Goal: Task Accomplishment & Management: Use online tool/utility

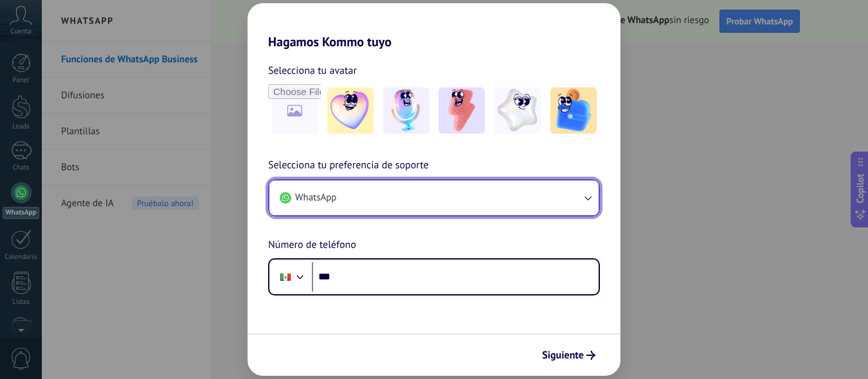
click at [590, 194] on icon "button" at bounding box center [587, 198] width 13 height 13
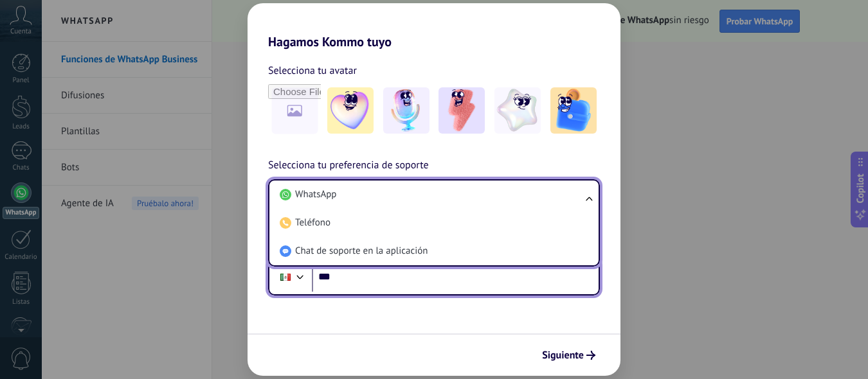
click at [454, 281] on input "***" at bounding box center [455, 277] width 287 height 30
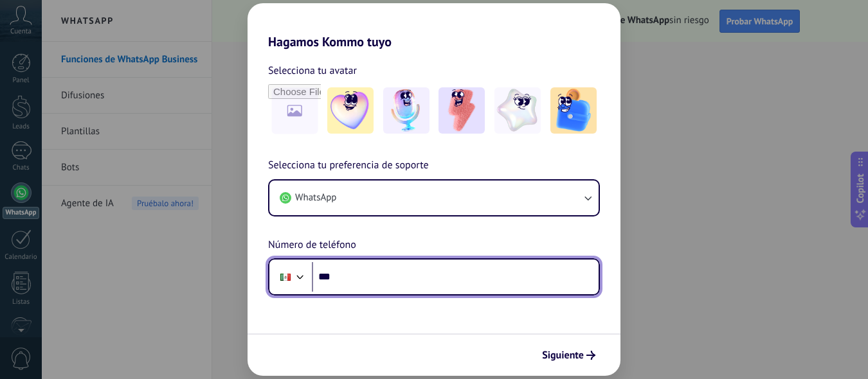
click at [456, 273] on input "***" at bounding box center [455, 277] width 287 height 30
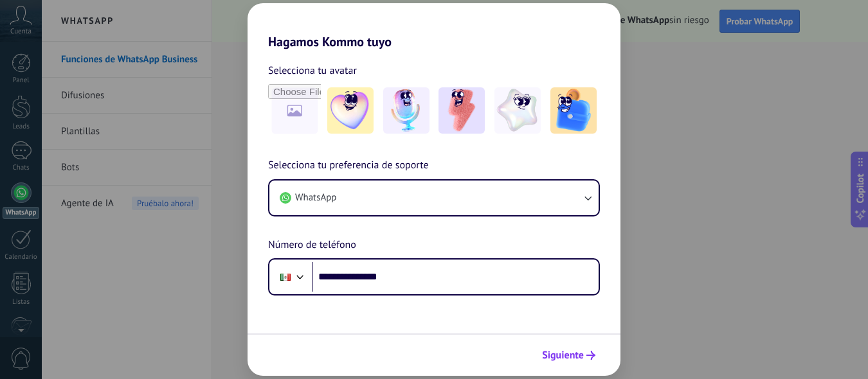
click at [580, 358] on span "Siguiente" at bounding box center [563, 355] width 42 height 9
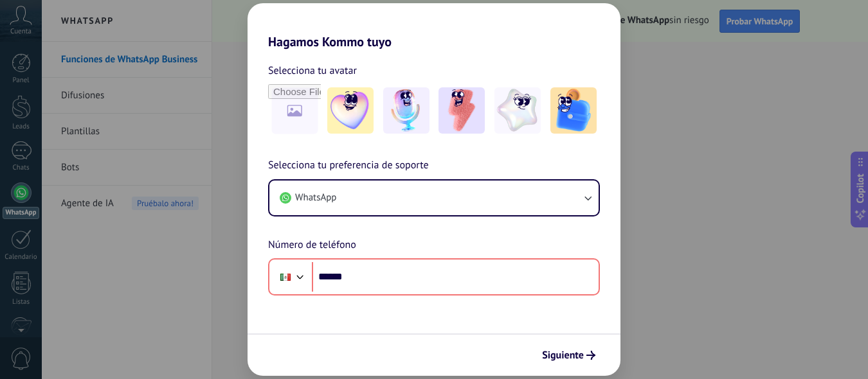
click at [244, 106] on div "Hagamos Kommo tuyo Selecciona tu avatar Selecciona tu preferencia de soporte Wh…" at bounding box center [434, 189] width 868 height 379
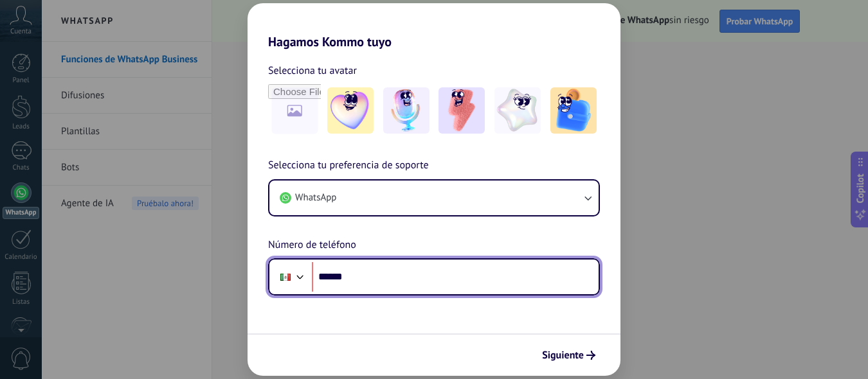
click at [354, 277] on input "******" at bounding box center [455, 277] width 287 height 30
paste input "*"
type input "**********"
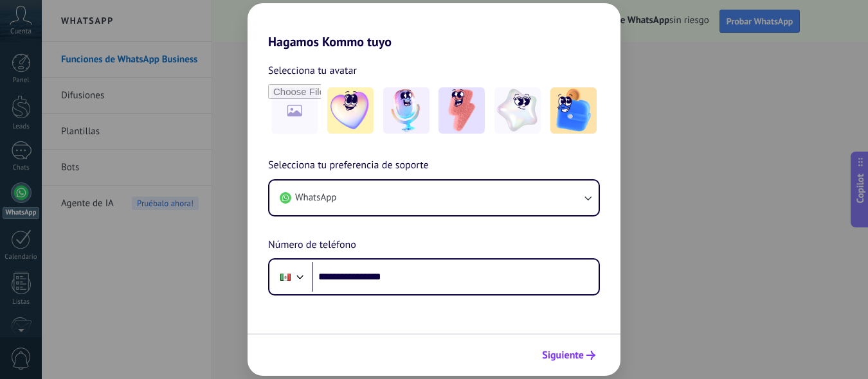
click at [577, 354] on span "Siguiente" at bounding box center [563, 355] width 42 height 9
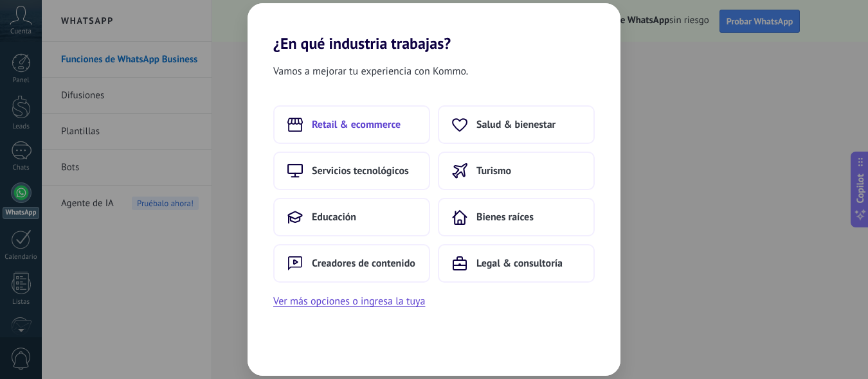
click at [352, 132] on button "Retail & ecommerce" at bounding box center [351, 124] width 157 height 39
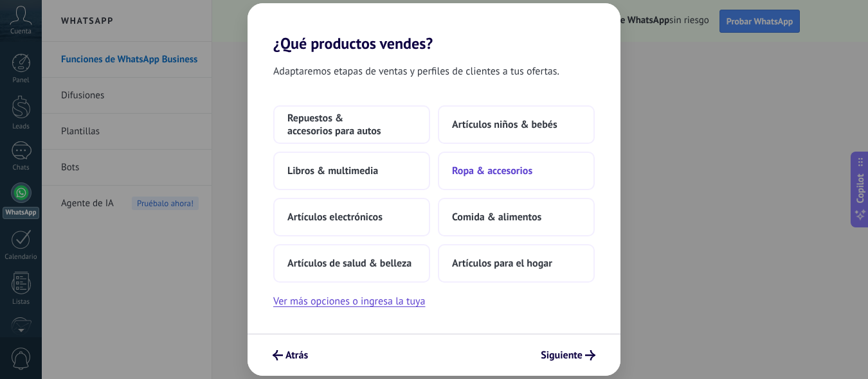
click at [488, 172] on span "Ropa & accesorios" at bounding box center [492, 171] width 80 height 13
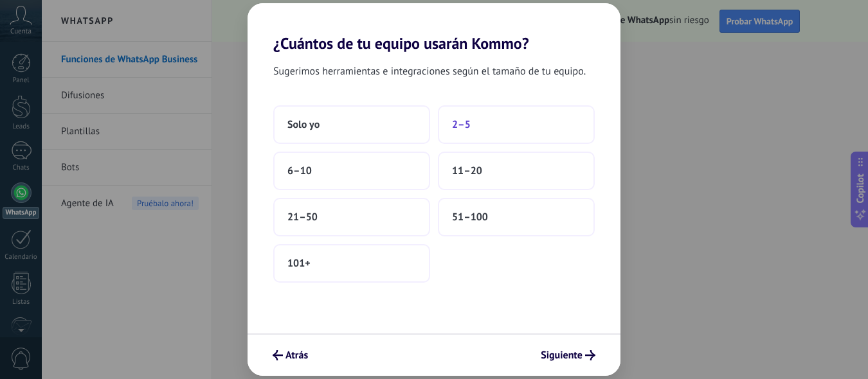
click at [462, 125] on span "2–5" at bounding box center [461, 124] width 19 height 13
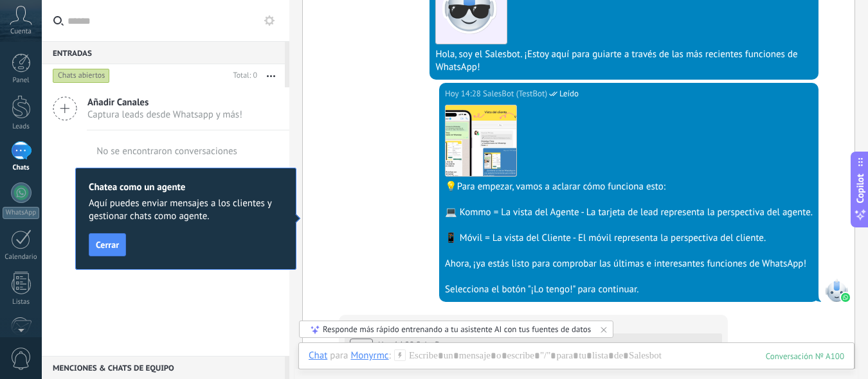
scroll to position [302, 0]
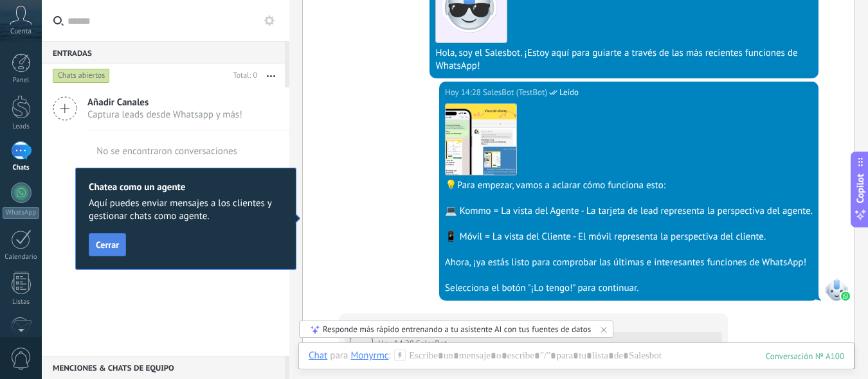
click at [111, 247] on span "Cerrar" at bounding box center [107, 244] width 23 height 9
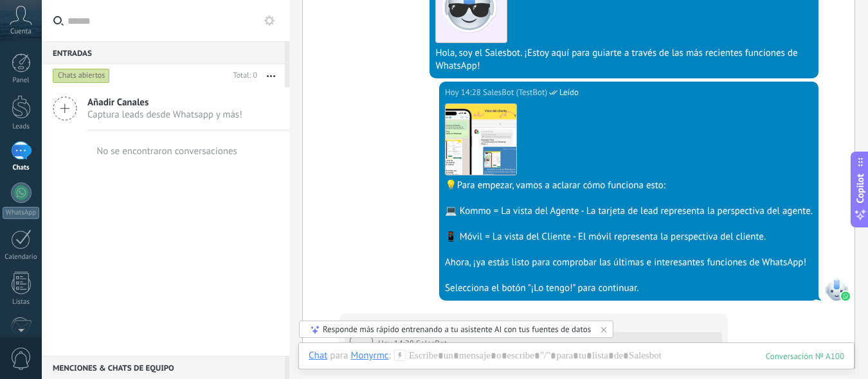
click at [64, 107] on icon at bounding box center [65, 108] width 24 height 24
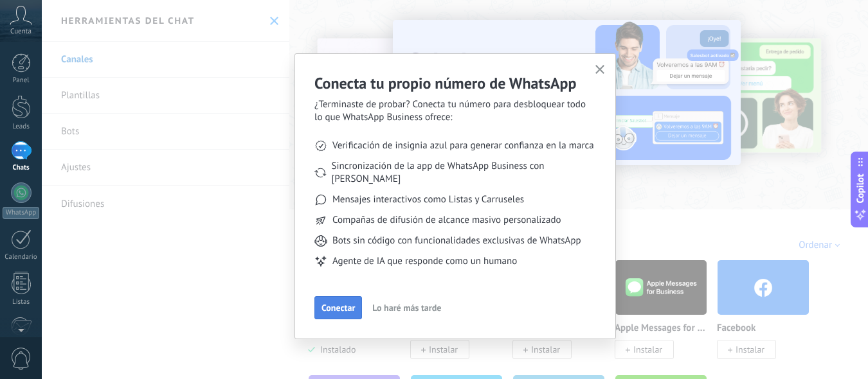
click at [327, 303] on span "Conectar" at bounding box center [337, 307] width 33 height 9
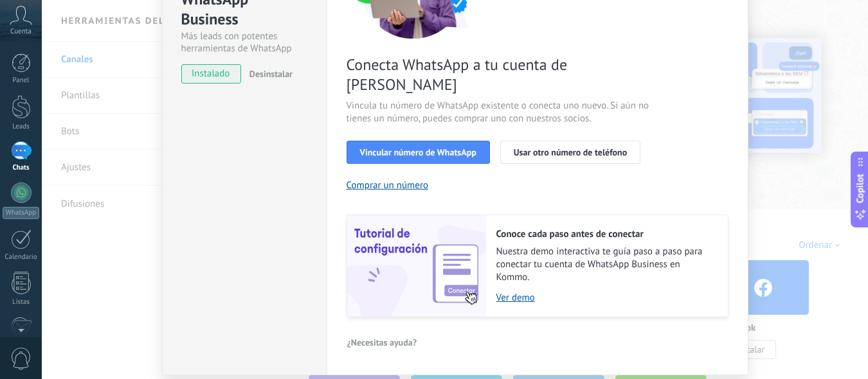
scroll to position [191, 0]
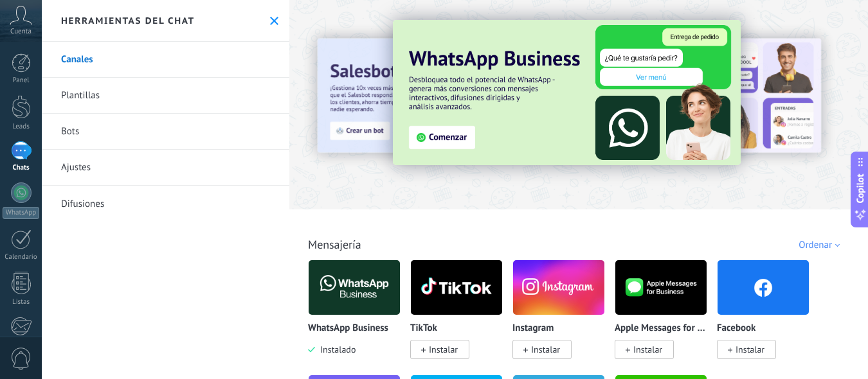
click at [439, 135] on img at bounding box center [567, 92] width 348 height 145
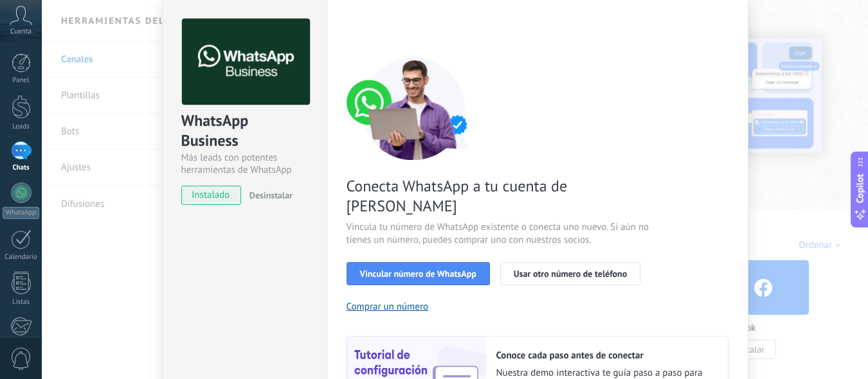
scroll to position [46, 0]
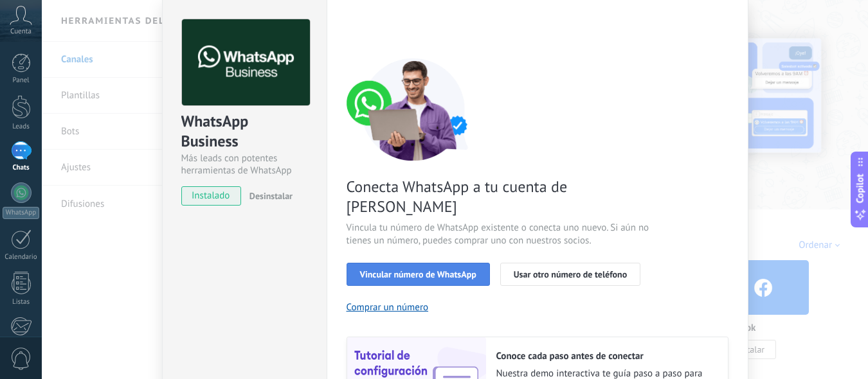
click at [444, 270] on span "Vincular número de WhatsApp" at bounding box center [418, 274] width 116 height 9
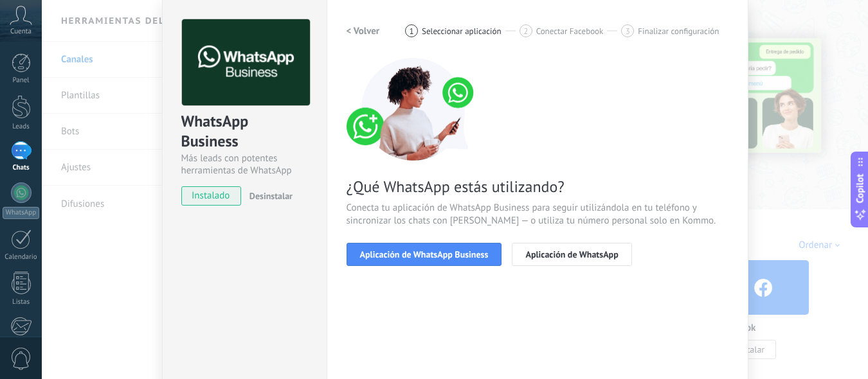
click at [444, 257] on span "Aplicación de WhatsApp Business" at bounding box center [424, 254] width 129 height 9
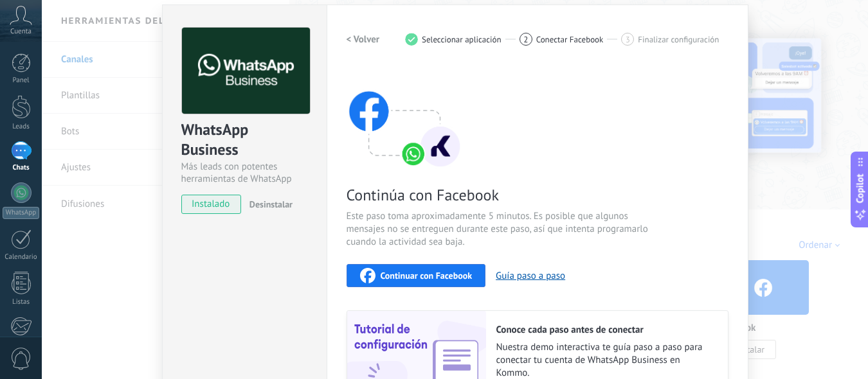
scroll to position [0, 0]
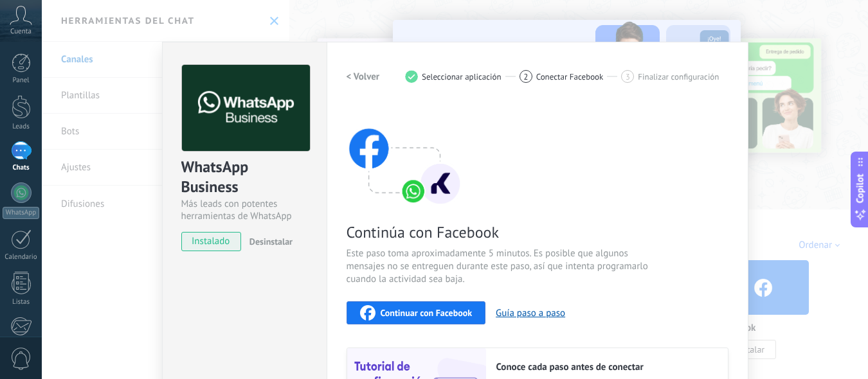
click at [428, 309] on span "Continuar con Facebook" at bounding box center [427, 313] width 92 height 9
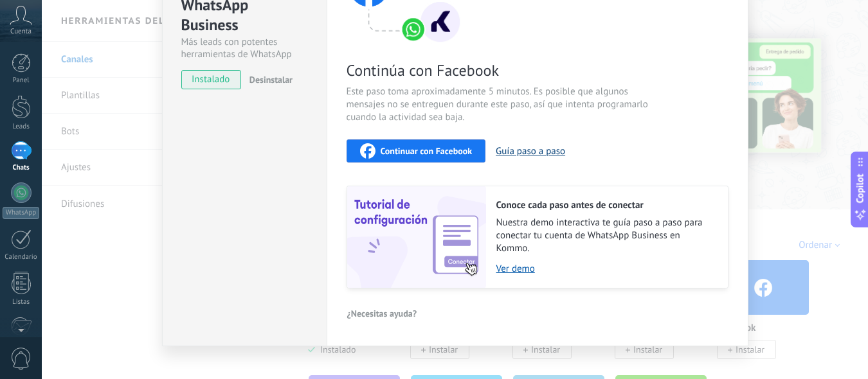
scroll to position [177, 0]
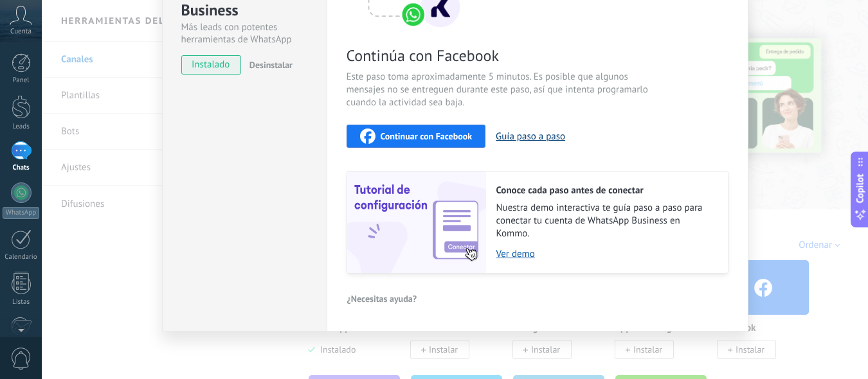
click at [547, 131] on button "Guía paso a paso" at bounding box center [530, 137] width 69 height 12
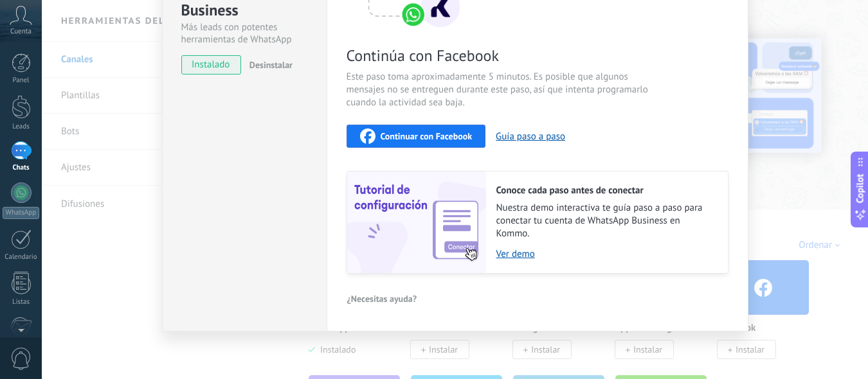
click at [419, 134] on span "Continuar con Facebook" at bounding box center [427, 136] width 92 height 9
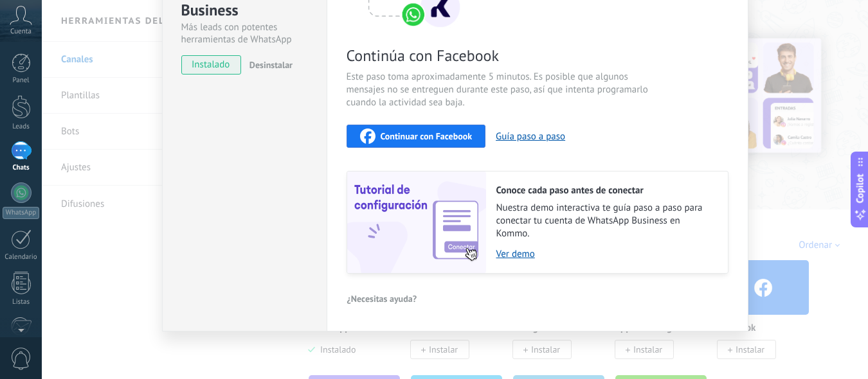
click at [392, 133] on span "Continuar con Facebook" at bounding box center [427, 136] width 92 height 9
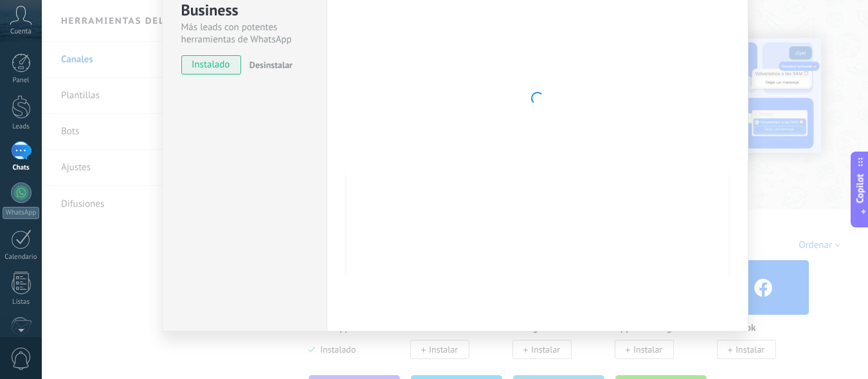
click at [626, 95] on div at bounding box center [538, 98] width 382 height 421
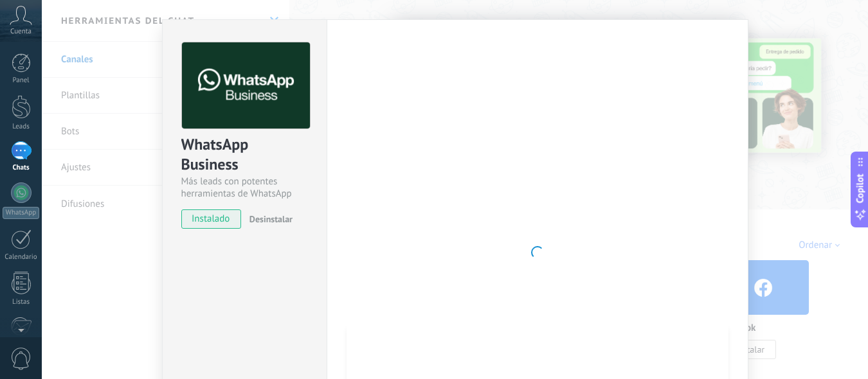
scroll to position [0, 0]
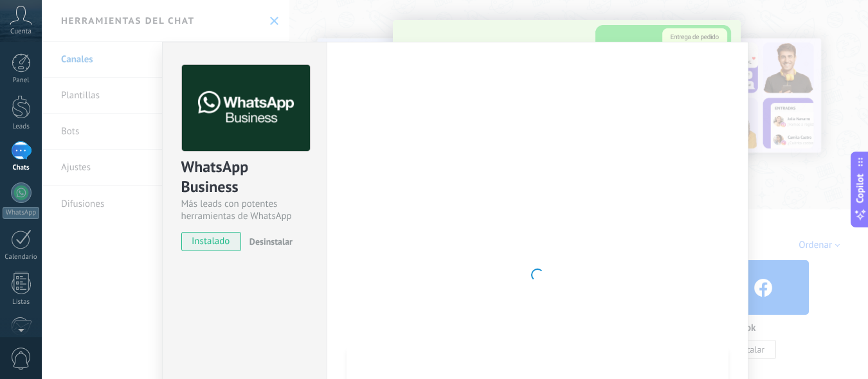
click at [204, 244] on span "instalado" at bounding box center [211, 241] width 59 height 19
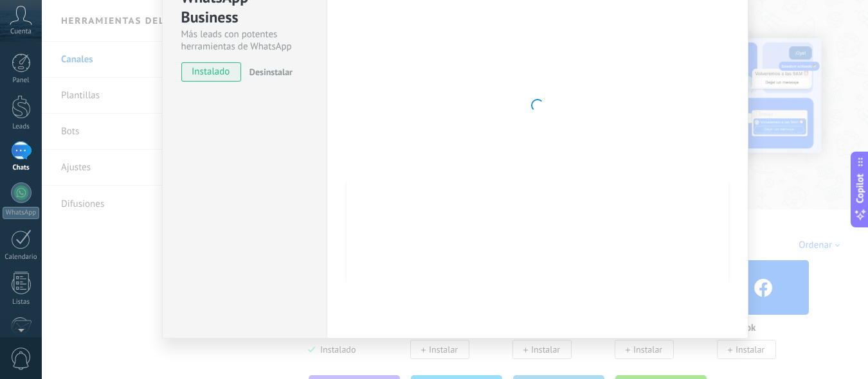
scroll to position [177, 0]
